Goal: Information Seeking & Learning: Find specific fact

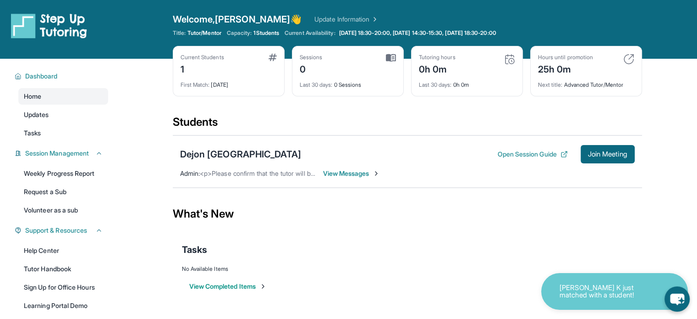
click at [364, 169] on span "View Messages" at bounding box center [351, 173] width 57 height 9
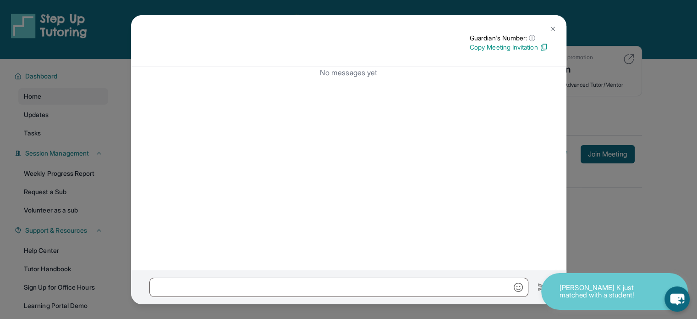
click at [552, 27] on img at bounding box center [552, 28] width 7 height 7
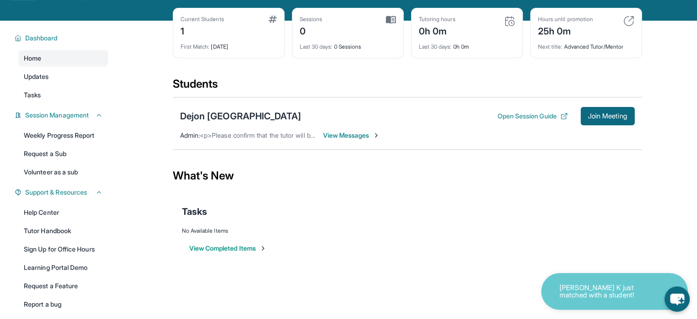
scroll to position [77, 0]
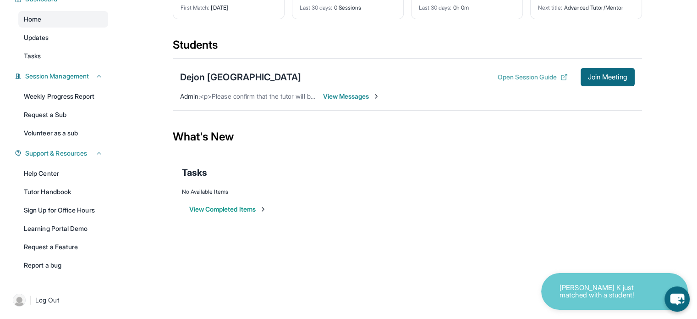
click at [505, 75] on button "Open Session Guide" at bounding box center [533, 76] width 70 height 9
click at [62, 193] on link "Tutor Handbook" at bounding box center [63, 191] width 90 height 17
click at [63, 226] on link "Learning Portal Demo" at bounding box center [63, 228] width 90 height 17
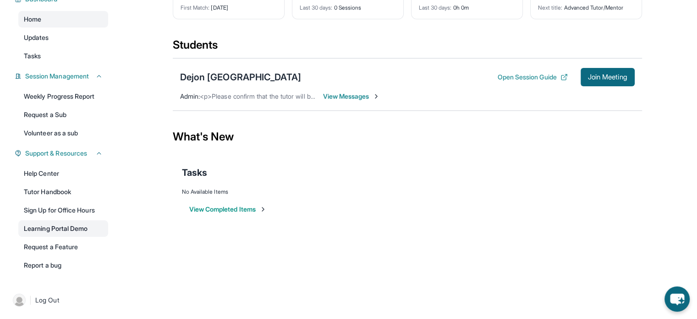
click at [61, 229] on link "Learning Portal Demo" at bounding box center [63, 228] width 90 height 17
click at [60, 199] on link "Tutor Handbook" at bounding box center [63, 191] width 90 height 17
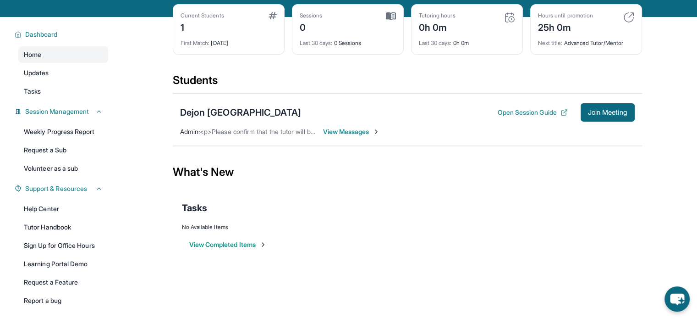
scroll to position [0, 0]
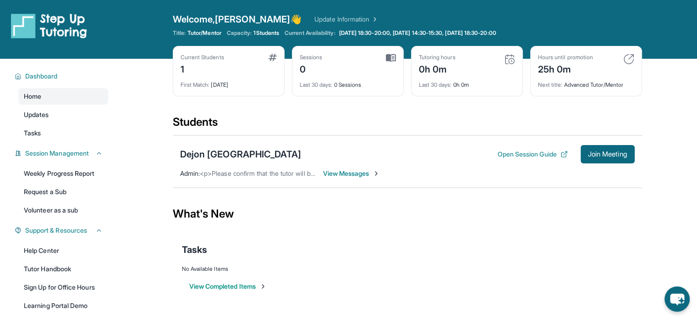
click at [349, 174] on span "View Messages" at bounding box center [351, 173] width 57 height 9
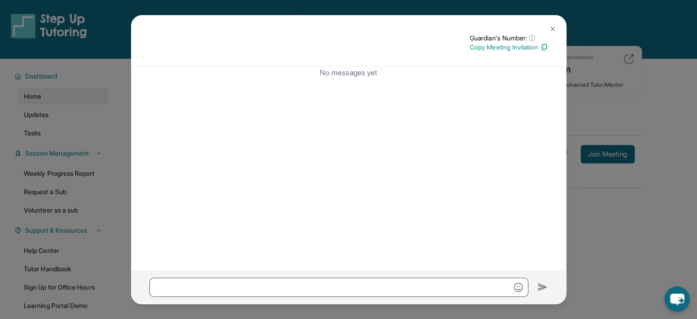
click at [550, 28] on img at bounding box center [552, 28] width 7 height 7
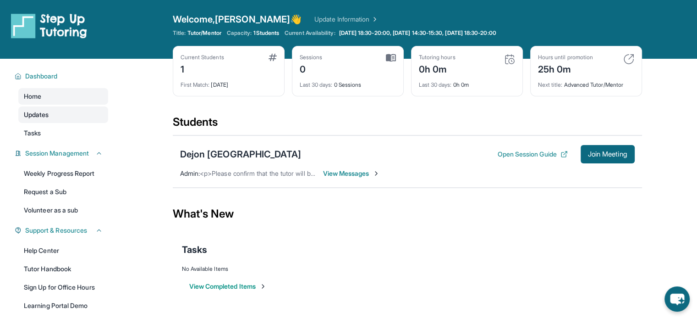
click at [40, 115] on span "Updates" at bounding box center [36, 114] width 25 height 9
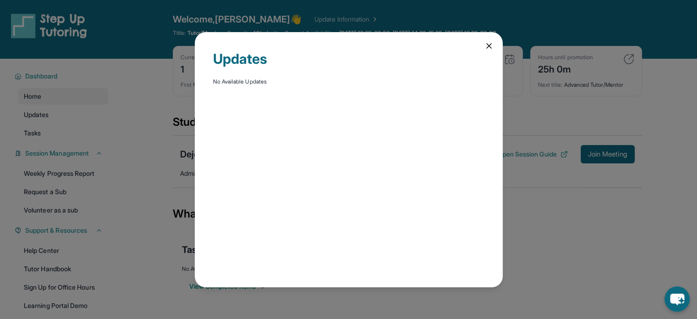
click at [44, 132] on div "Updates No Available Updates" at bounding box center [348, 159] width 697 height 319
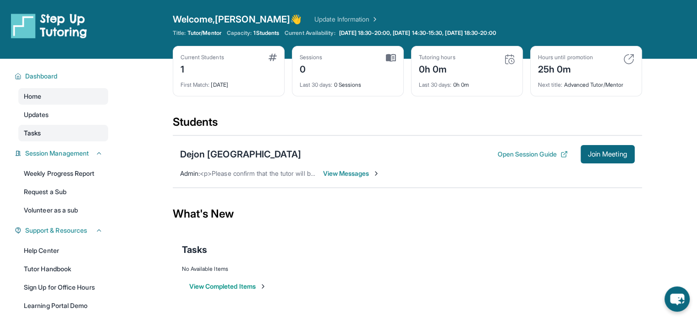
click at [43, 132] on link "Tasks" at bounding box center [63, 133] width 90 height 17
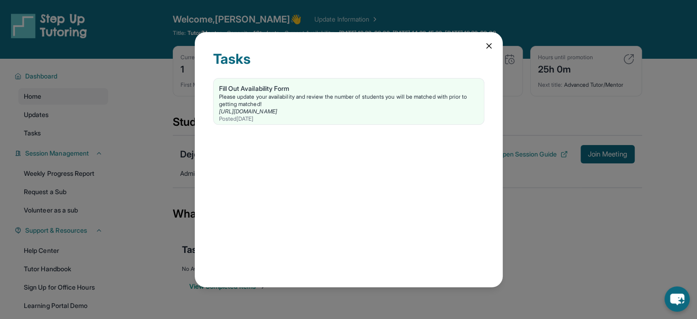
click at [64, 126] on div "Tasks Fill Out Availability Form Please update your availability and review the…" at bounding box center [348, 159] width 697 height 319
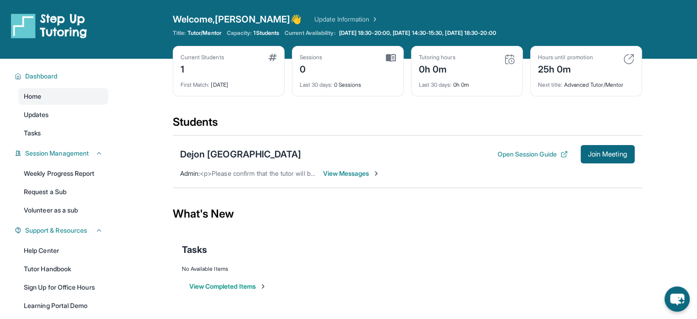
click at [182, 66] on div "1" at bounding box center [203, 68] width 44 height 15
click at [46, 77] on span "Dashboard" at bounding box center [41, 76] width 33 height 9
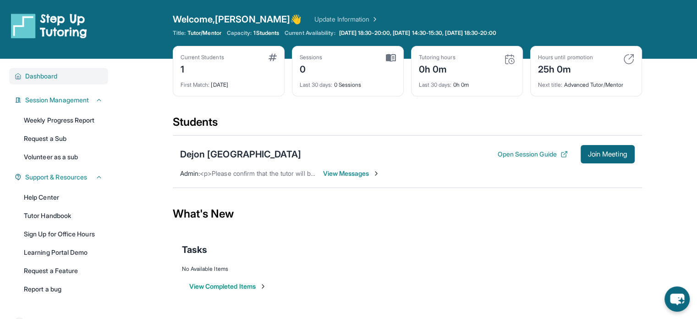
click at [50, 75] on span "Dashboard" at bounding box center [41, 76] width 33 height 9
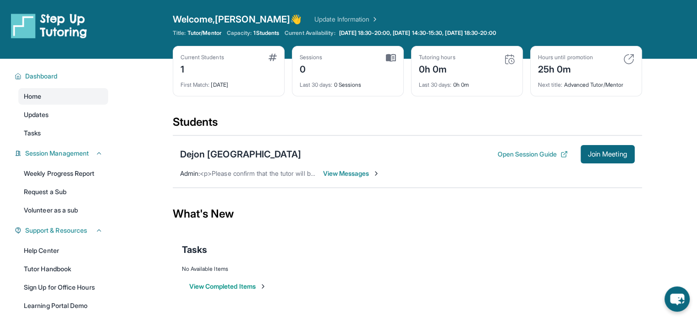
click at [315, 20] on link "Update Information" at bounding box center [347, 19] width 64 height 9
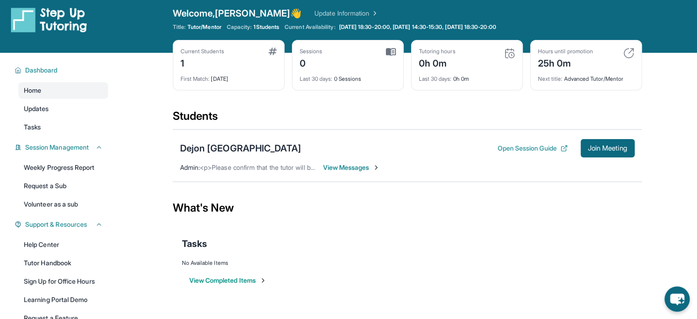
scroll to position [77, 0]
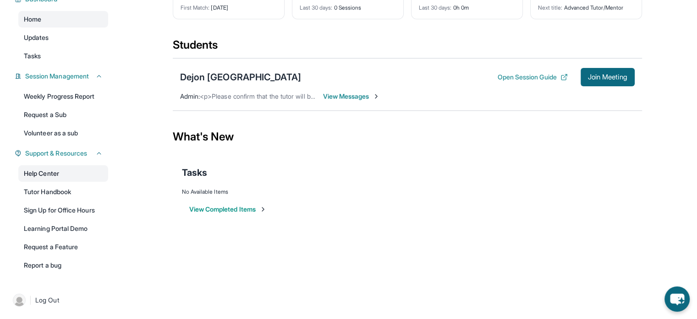
click at [61, 168] on link "Help Center" at bounding box center [63, 173] width 90 height 17
click at [218, 77] on div "Dejon [GEOGRAPHIC_DATA]" at bounding box center [240, 77] width 121 height 13
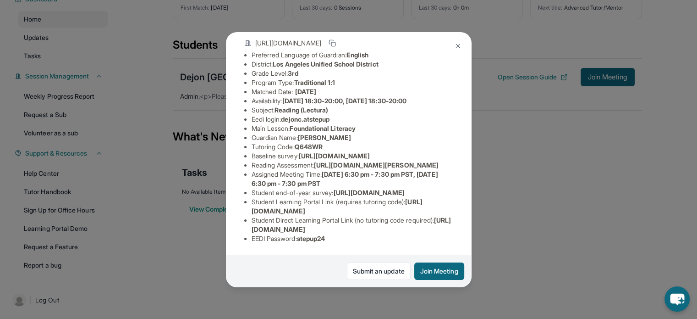
scroll to position [26, 0]
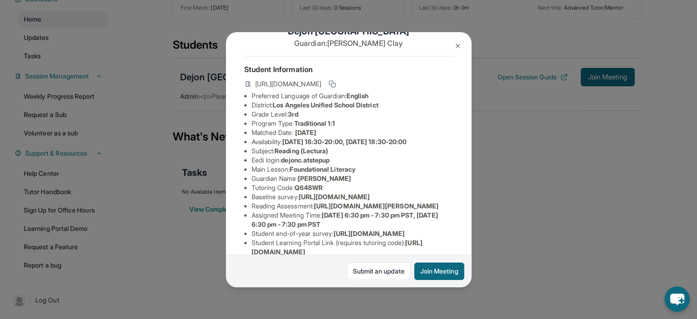
click at [458, 45] on img at bounding box center [457, 45] width 7 height 7
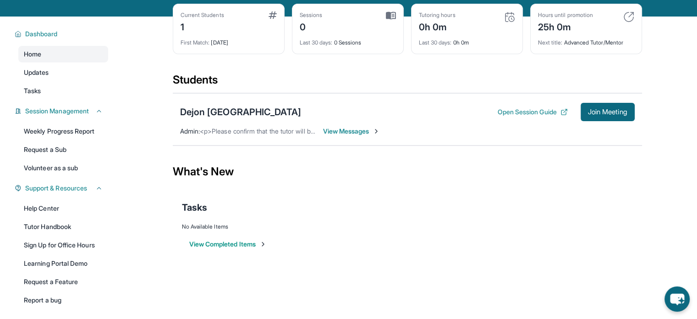
scroll to position [0, 0]
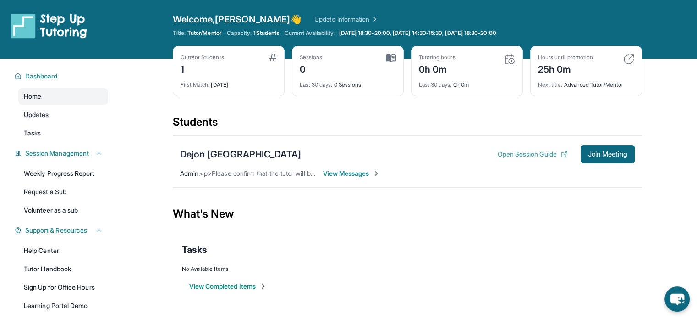
click at [510, 155] on button "Open Session Guide" at bounding box center [533, 153] width 70 height 9
click at [509, 158] on button "Open Session Guide" at bounding box center [533, 153] width 70 height 9
click at [358, 172] on span "View Messages" at bounding box center [351, 173] width 57 height 9
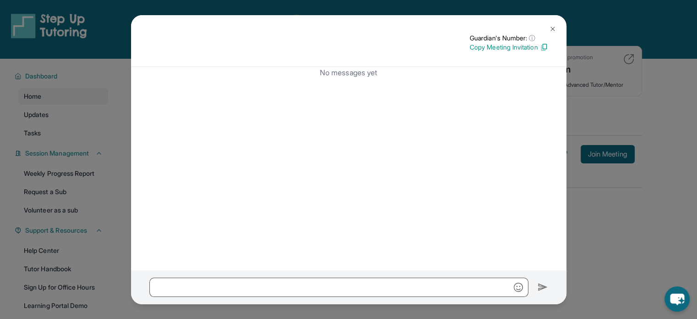
click at [551, 28] on img at bounding box center [552, 28] width 7 height 7
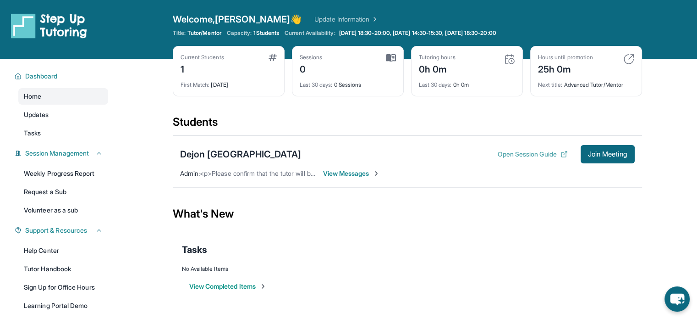
click at [548, 154] on button "Open Session Guide" at bounding box center [533, 153] width 70 height 9
click at [223, 152] on div "Dejon [GEOGRAPHIC_DATA]" at bounding box center [240, 154] width 121 height 13
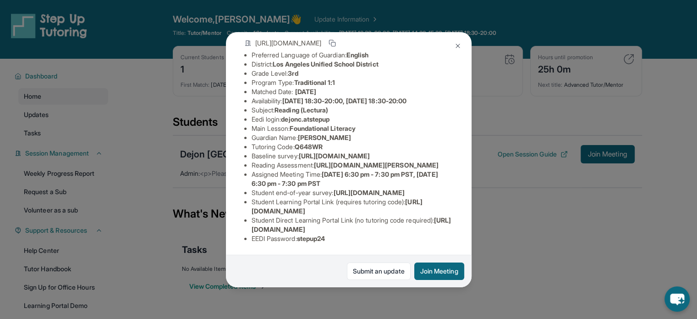
scroll to position [163, 0]
drag, startPoint x: 249, startPoint y: 224, endPoint x: 456, endPoint y: 223, distance: 207.3
click at [456, 223] on div "Dejon Canada Guardian: [PERSON_NAME] Student Information [URL][DOMAIN_NAME] Pre…" at bounding box center [349, 159] width 246 height 255
click at [411, 235] on li "EEDI Password : stepup24" at bounding box center [353, 238] width 202 height 9
click at [459, 47] on img at bounding box center [457, 45] width 7 height 7
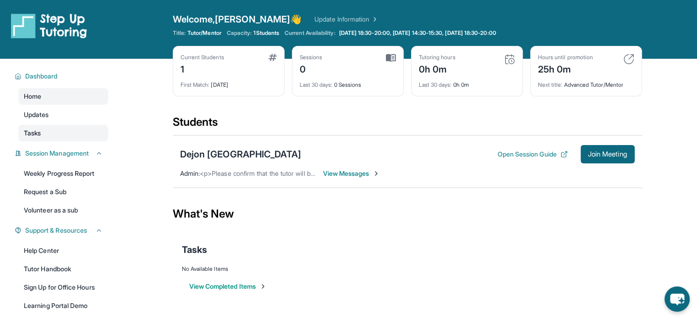
click at [44, 127] on link "Tasks" at bounding box center [63, 133] width 90 height 17
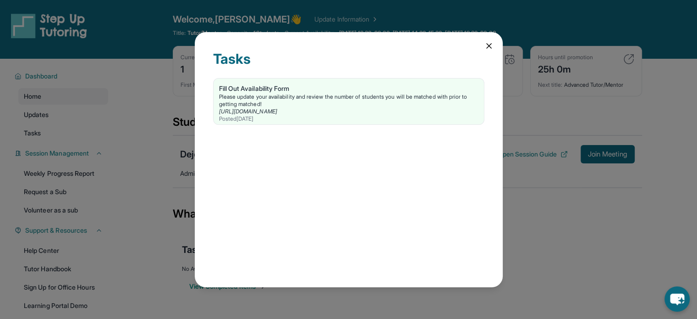
click at [489, 48] on icon at bounding box center [489, 45] width 9 height 9
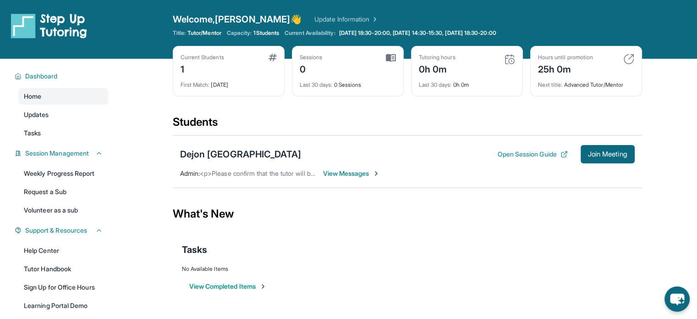
click at [315, 22] on link "Update Information" at bounding box center [347, 19] width 64 height 9
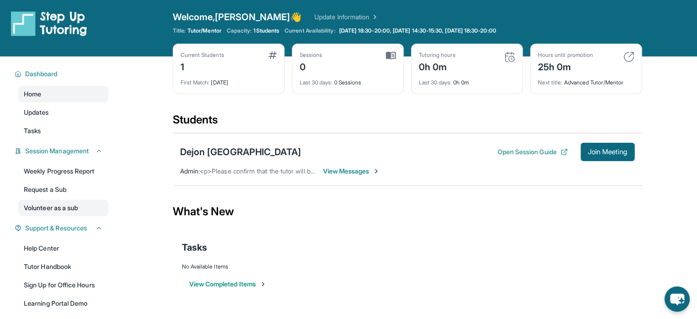
scroll to position [0, 0]
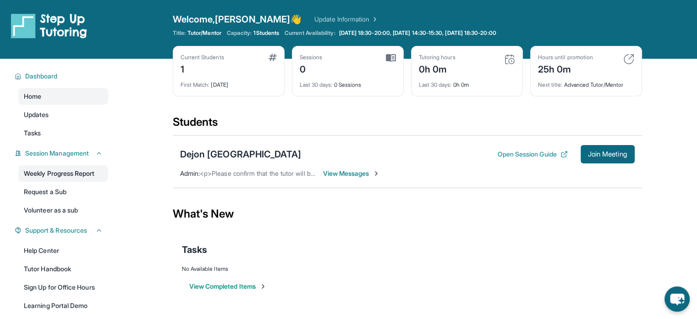
click at [53, 176] on link "Weekly Progress Report" at bounding box center [63, 173] width 90 height 17
click at [49, 270] on link "Tutor Handbook" at bounding box center [63, 268] width 90 height 17
click at [230, 150] on div "Dejon [GEOGRAPHIC_DATA]" at bounding box center [240, 154] width 121 height 13
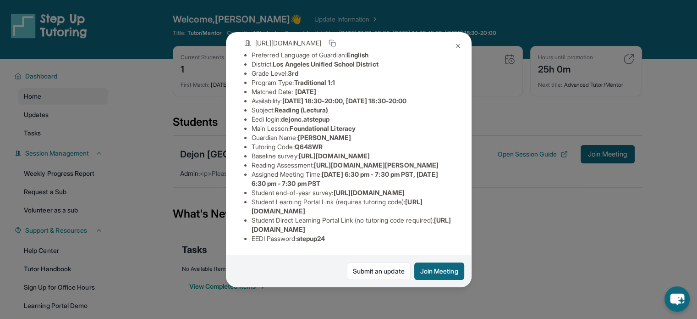
scroll to position [163, 0]
click at [457, 50] on button at bounding box center [458, 46] width 18 height 18
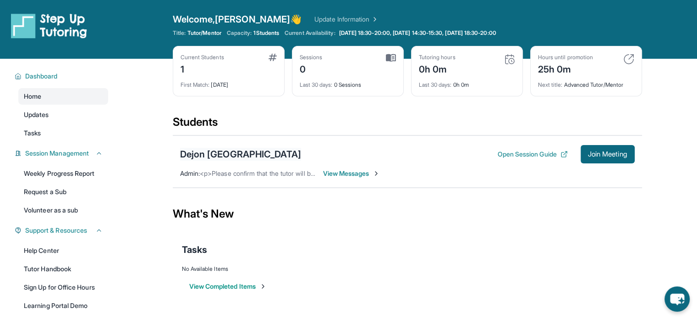
click at [230, 154] on div "Dejon [GEOGRAPHIC_DATA]" at bounding box center [240, 154] width 121 height 13
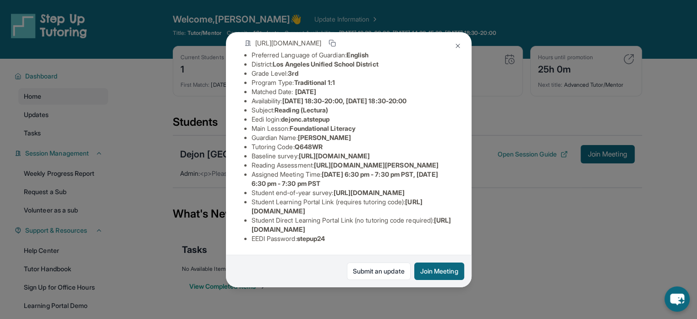
scroll to position [117, 0]
drag, startPoint x: 303, startPoint y: 93, endPoint x: 348, endPoint y: 96, distance: 45.5
click at [348, 133] on li "Guardian Name : [PERSON_NAME]" at bounding box center [353, 137] width 202 height 9
drag, startPoint x: 414, startPoint y: 203, endPoint x: 240, endPoint y: 201, distance: 173.8
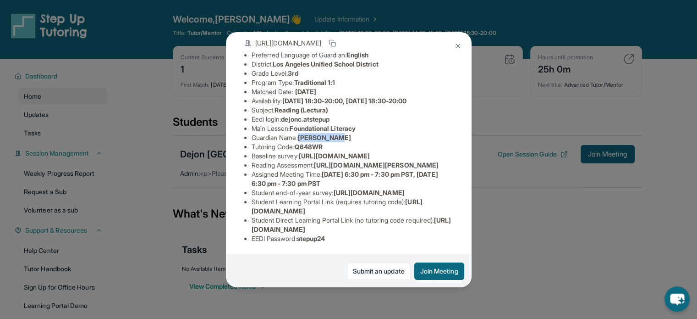
click at [240, 201] on div "Dejon Canada Guardian: [PERSON_NAME] Student Information [URL][DOMAIN_NAME] Pre…" at bounding box center [349, 159] width 246 height 255
copy span "[URL][DOMAIN_NAME]"
click at [387, 219] on span "[URL][DOMAIN_NAME]" at bounding box center [352, 224] width 200 height 17
drag, startPoint x: 444, startPoint y: 224, endPoint x: 251, endPoint y: 223, distance: 193.1
click at [251, 223] on ul "Preferred Language of Guardian: English District: [GEOGRAPHIC_DATA] Unified Sch…" at bounding box center [348, 146] width 209 height 193
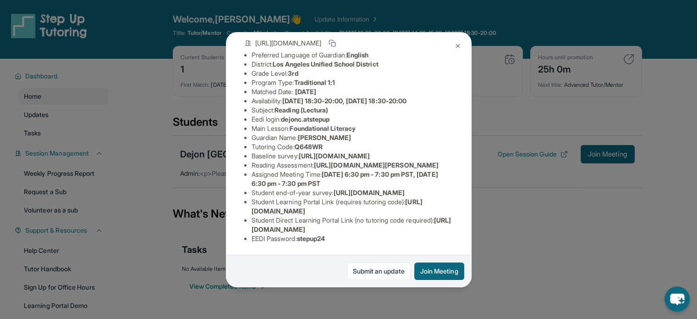
copy span "[URL][DOMAIN_NAME]"
click at [353, 188] on li "Student end-of-year survey : [URL][DOMAIN_NAME]" at bounding box center [353, 192] width 202 height 9
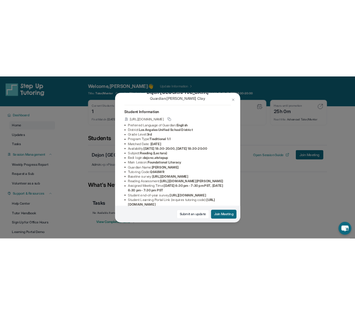
scroll to position [0, 0]
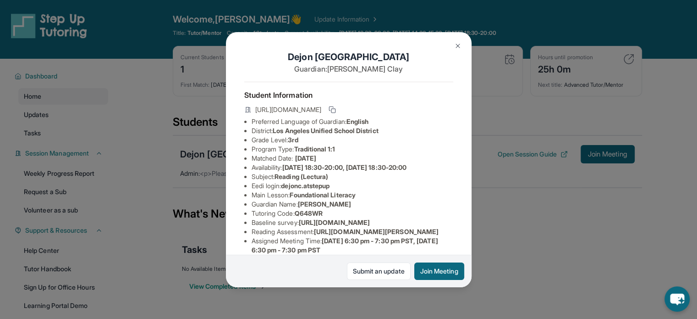
click at [457, 45] on img at bounding box center [457, 45] width 7 height 7
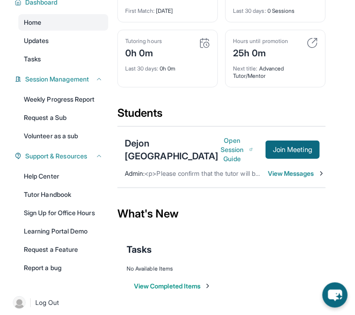
scroll to position [92, 0]
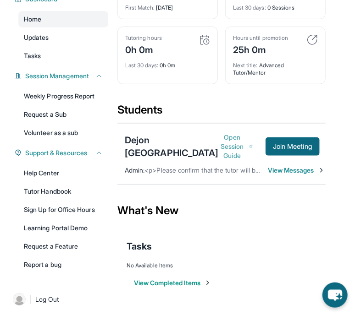
click at [224, 147] on button "Open Session Guide" at bounding box center [236, 147] width 34 height 28
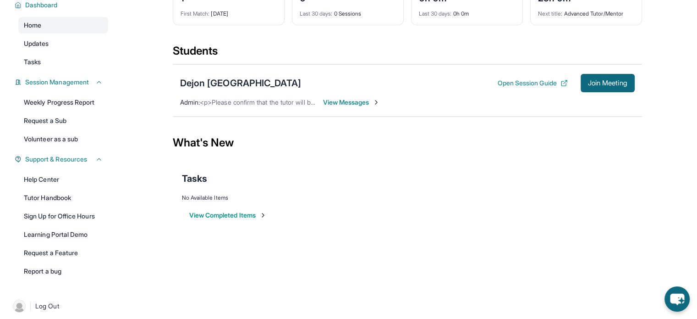
scroll to position [0, 0]
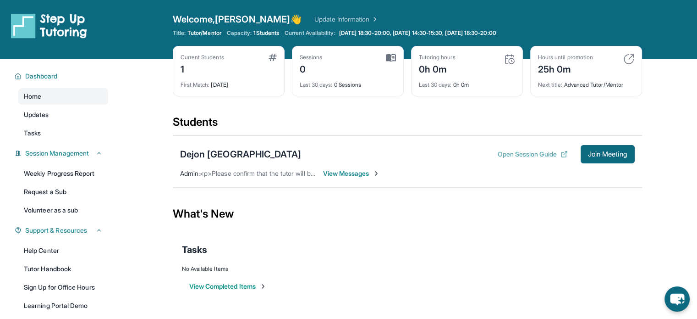
click at [498, 150] on button "Open Session Guide" at bounding box center [533, 153] width 70 height 9
